Goal: Transaction & Acquisition: Register for event/course

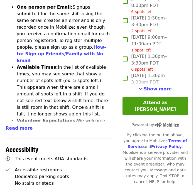
scroll to position [247, 0]
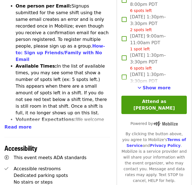
click at [162, 86] on span "Show more" at bounding box center [157, 88] width 28 height 5
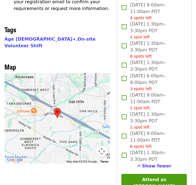
scroll to position [459, 0]
click at [148, 174] on button "Attend as [PERSON_NAME]" at bounding box center [153, 183] width 65 height 18
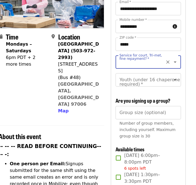
click at [152, 57] on input "Service for court, Tri-met, fine repayment?   *" at bounding box center [141, 62] width 43 height 11
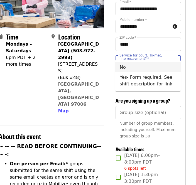
click at [124, 67] on li "No" at bounding box center [147, 67] width 65 height 10
type input "**"
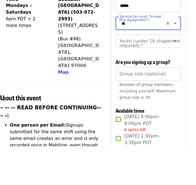
click at [150, 106] on input "Group size (optional)" at bounding box center [148, 112] width 65 height 13
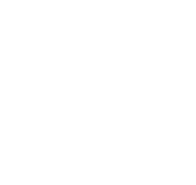
scroll to position [449, 6]
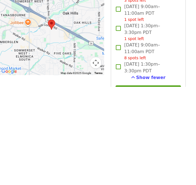
type input "*"
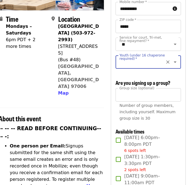
click at [168, 59] on icon "Clear" at bounding box center [168, 62] width 6 height 6
click at [177, 59] on icon "Open" at bounding box center [175, 62] width 7 height 7
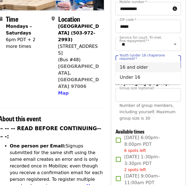
click at [137, 67] on li "16 and older" at bounding box center [147, 67] width 65 height 10
type input "**********"
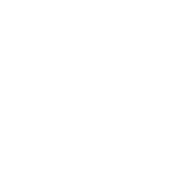
scroll to position [553, 6]
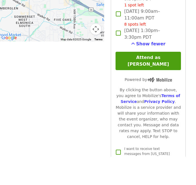
click at [150, 80] on button "Attend as [PERSON_NAME]" at bounding box center [148, 89] width 65 height 18
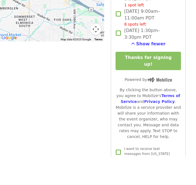
scroll to position [581, 6]
